Goal: Transaction & Acquisition: Book appointment/travel/reservation

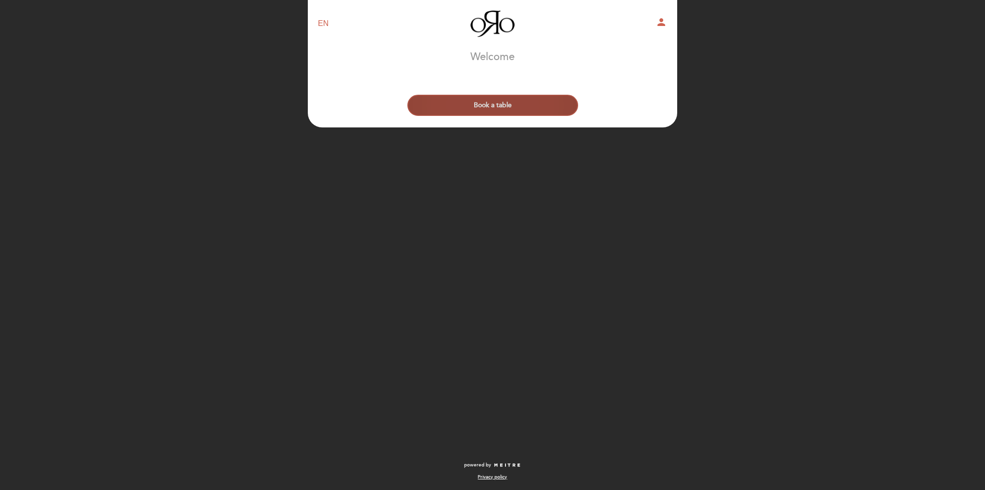
click at [494, 103] on button "Book a table" at bounding box center [492, 105] width 171 height 21
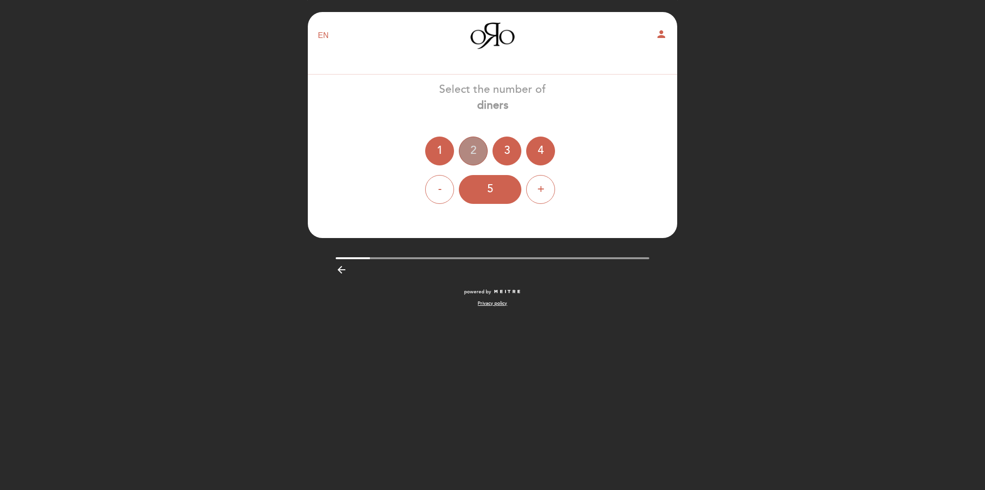
click at [473, 145] on div "2" at bounding box center [473, 151] width 29 height 29
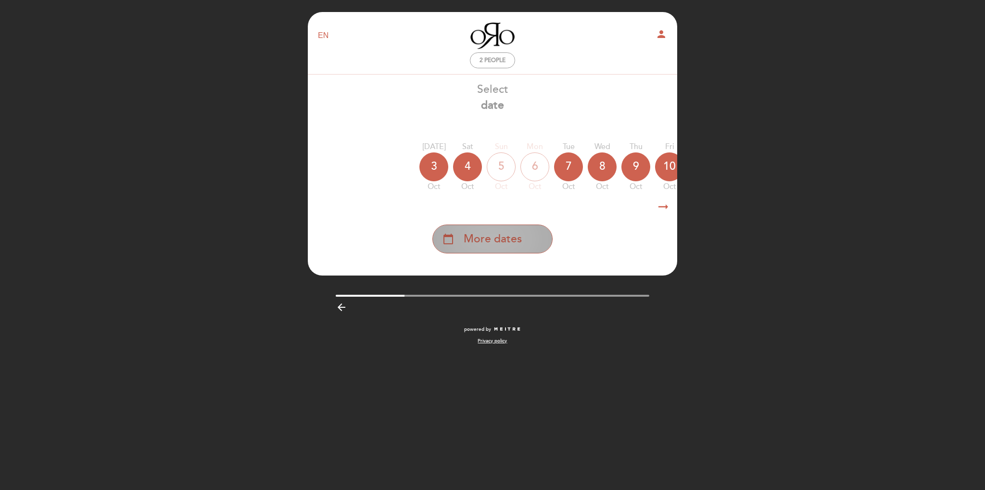
click at [499, 245] on span "More dates" at bounding box center [493, 239] width 58 height 16
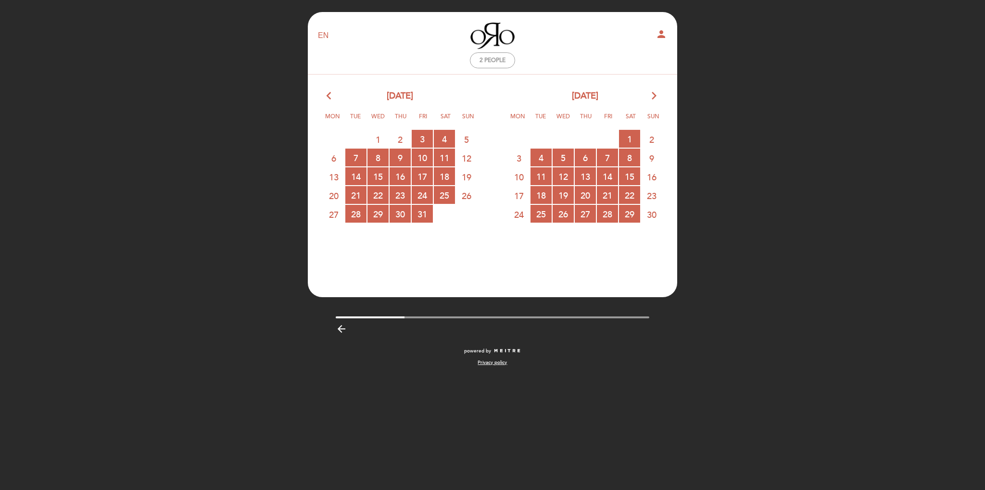
click at [650, 96] on icon "arrow_forward_ios" at bounding box center [654, 96] width 9 height 13
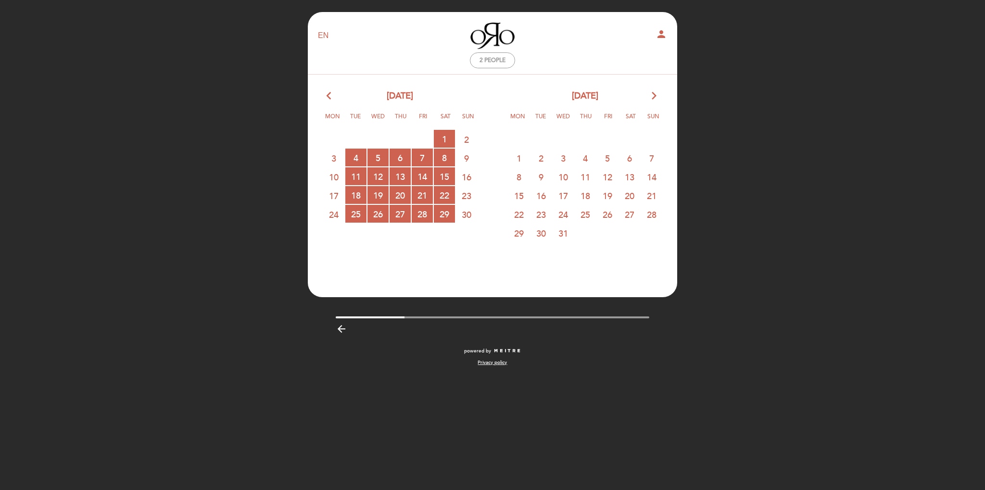
click at [563, 158] on span "3" at bounding box center [563, 158] width 21 height 18
click at [653, 95] on icon "arrow_forward_ios" at bounding box center [654, 96] width 9 height 13
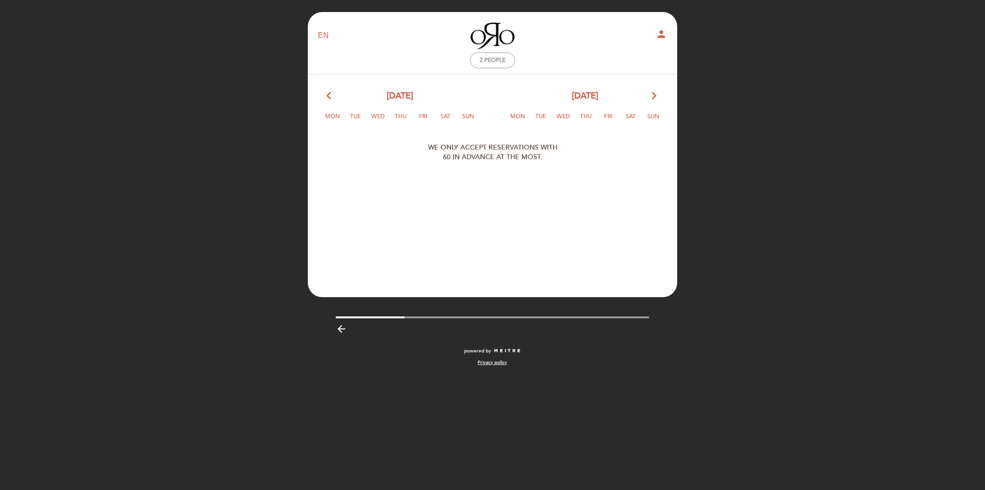
click at [520, 118] on span "Mon" at bounding box center [517, 121] width 19 height 18
click at [538, 118] on span "Tue" at bounding box center [540, 121] width 19 height 18
click at [722, 55] on div "EN ES PT Oro person 2 people Welcome Welcome, Change user Book a table" at bounding box center [492, 245] width 985 height 490
